Goal: Register for event/course

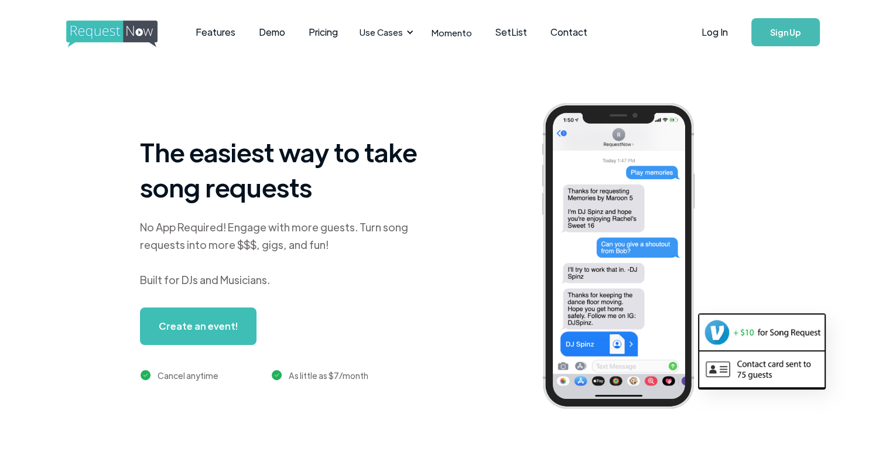
click at [207, 332] on link "Create an event!" at bounding box center [198, 326] width 117 height 37
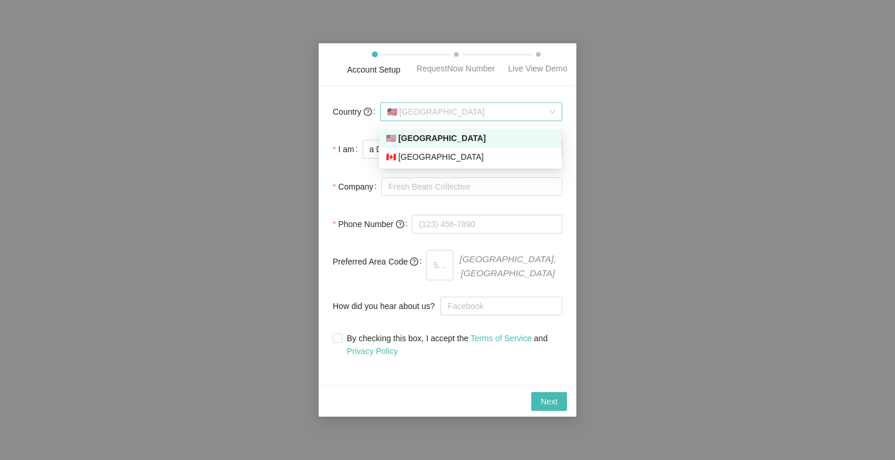
click at [506, 111] on span "🇺🇸 United States" at bounding box center [471, 112] width 168 height 18
drag, startPoint x: 497, startPoint y: 138, endPoint x: 485, endPoint y: 108, distance: 32.1
click at [485, 108] on body "Account Setup RequestNow Number Live View Demo Country 🇺🇸 United States I am a …" at bounding box center [447, 230] width 895 height 460
click at [483, 112] on span "🇺🇸 United States" at bounding box center [471, 112] width 168 height 18
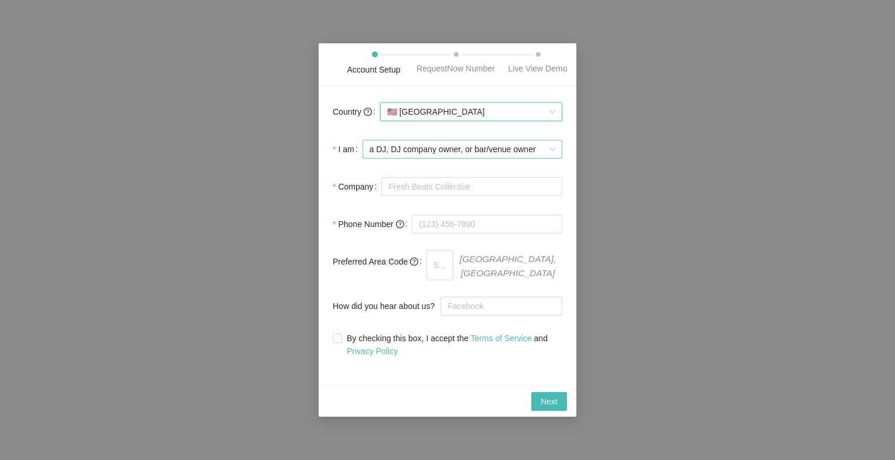
click at [448, 149] on span "a DJ, DJ company owner, or bar/venue owner" at bounding box center [463, 150] width 186 height 18
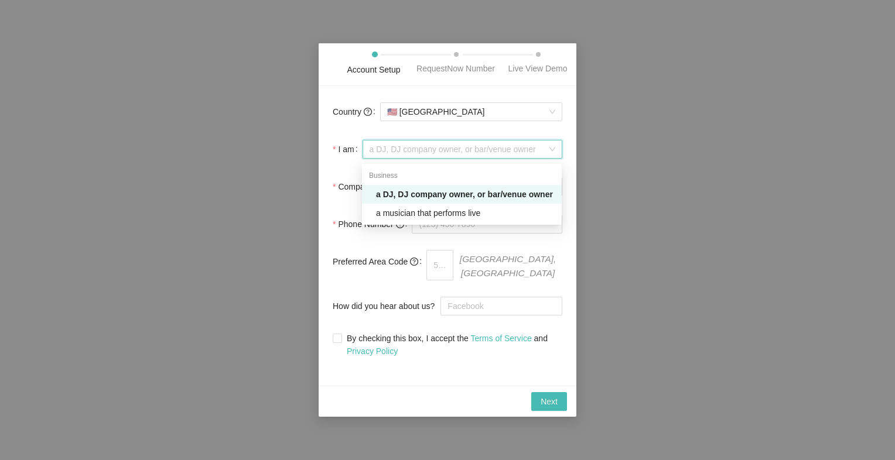
click at [435, 193] on div "a DJ, DJ company owner, or bar/venue owner" at bounding box center [465, 194] width 179 height 13
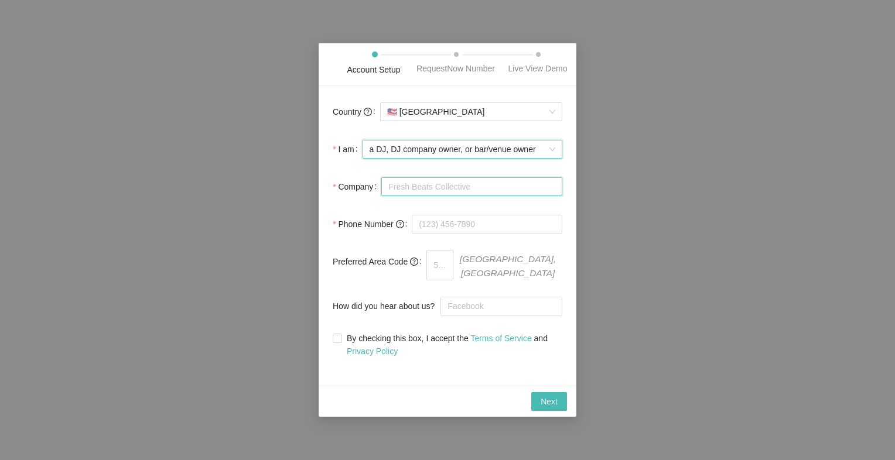
click at [448, 190] on input "Company" at bounding box center [471, 187] width 181 height 19
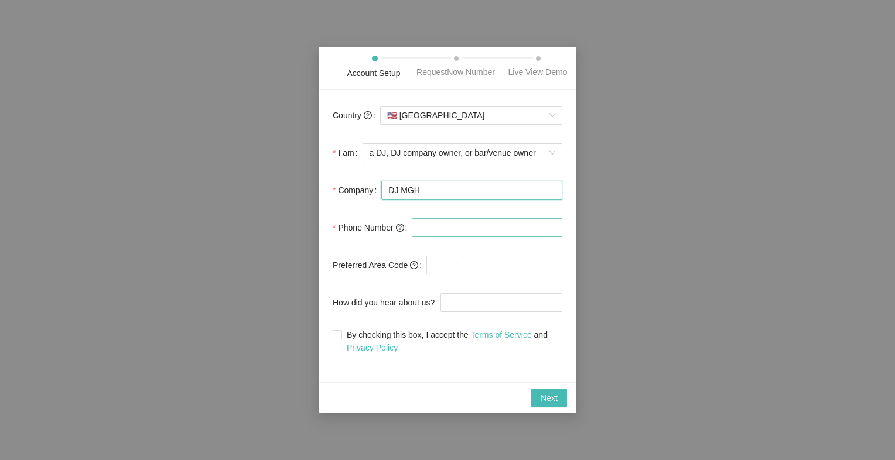
type input "DJ MGH"
click at [448, 226] on input "tel" at bounding box center [487, 228] width 151 height 19
type input "+44 7756 620602"
click at [436, 265] on input "text" at bounding box center [445, 265] width 37 height 19
click at [545, 391] on button "Next" at bounding box center [549, 398] width 36 height 19
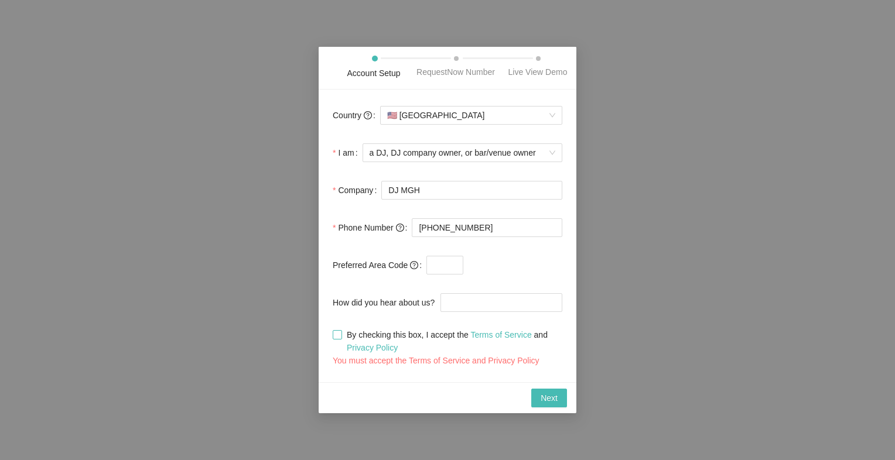
click at [342, 333] on span "By checking this box, I accept the Terms of Service and Privacy Policy" at bounding box center [452, 342] width 220 height 26
click at [341, 333] on input "By checking this box, I accept the Terms of Service and Privacy Policy" at bounding box center [337, 334] width 8 height 8
checkbox input "true"
click at [548, 398] on span "Next" at bounding box center [549, 398] width 17 height 13
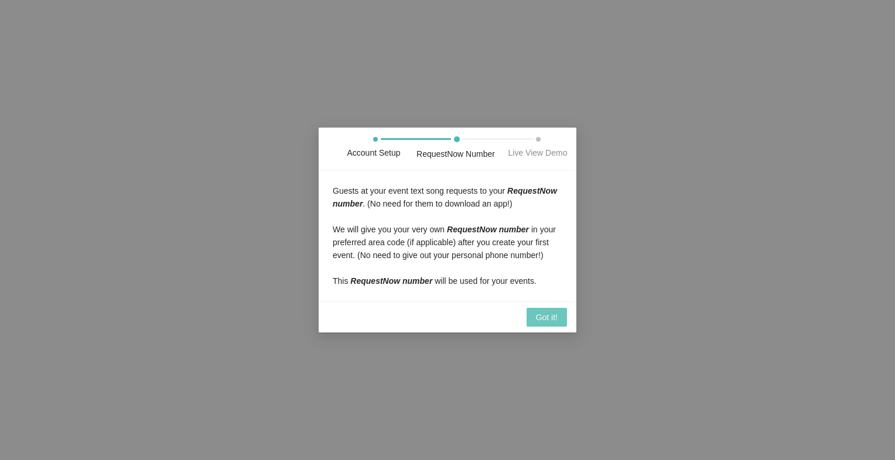
click at [546, 314] on span "Got it!" at bounding box center [547, 317] width 22 height 13
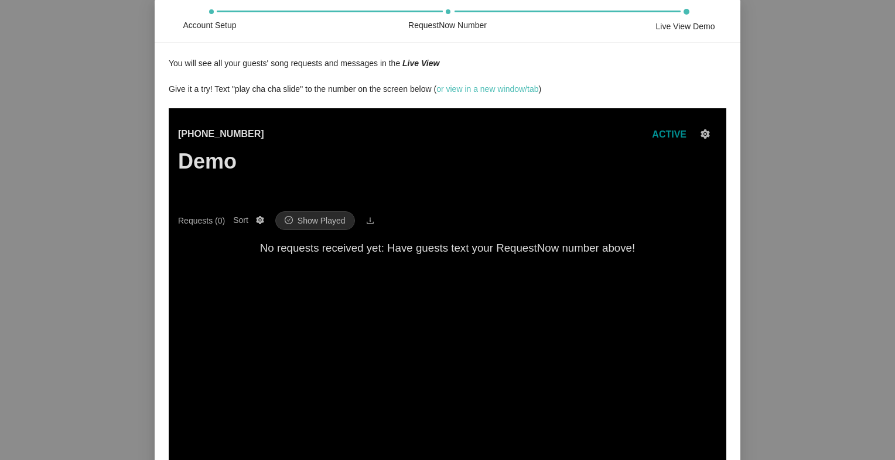
click at [708, 138] on icon "setting" at bounding box center [705, 133] width 9 height 9
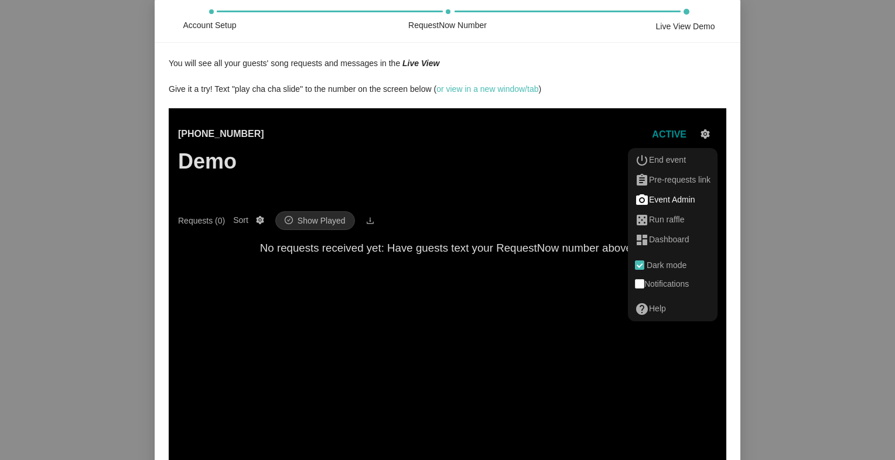
click at [668, 203] on div "photo_camera Event Admin" at bounding box center [673, 200] width 76 height 14
